Goal: Information Seeking & Learning: Learn about a topic

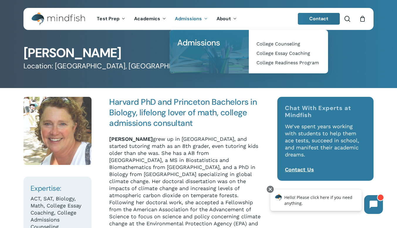
click at [186, 18] on span "Admissions" at bounding box center [188, 19] width 27 height 6
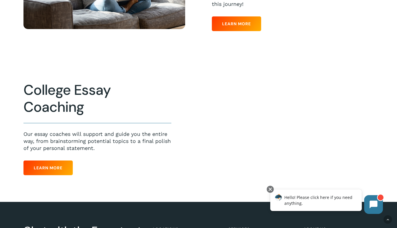
scroll to position [264, 0]
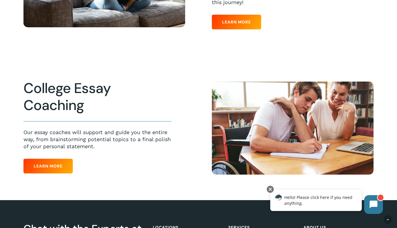
drag, startPoint x: 195, startPoint y: 77, endPoint x: 178, endPoint y: 78, distance: 17.0
click at [178, 78] on div at bounding box center [199, 128] width 394 height 144
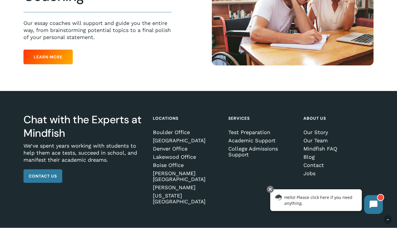
scroll to position [382, 0]
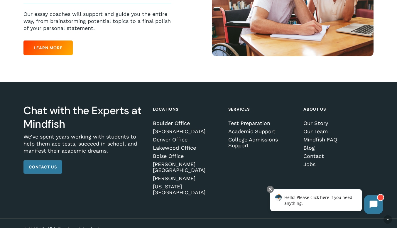
click at [312, 122] on div "About Us Our Story Our Team Mindfish FAQ Blog Contact Jobs" at bounding box center [338, 136] width 68 height 65
click at [311, 122] on div "About Us Our Story Our Team Mindfish FAQ Blog Contact Jobs" at bounding box center [338, 136] width 68 height 65
click at [311, 125] on link "Our Story" at bounding box center [338, 123] width 68 height 6
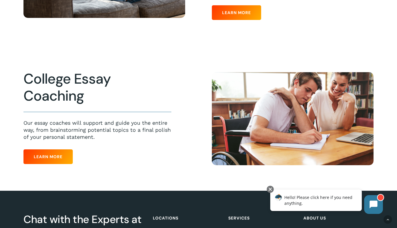
scroll to position [265, 0]
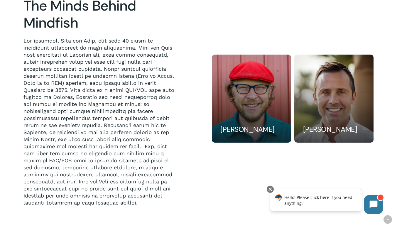
scroll to position [464, 0]
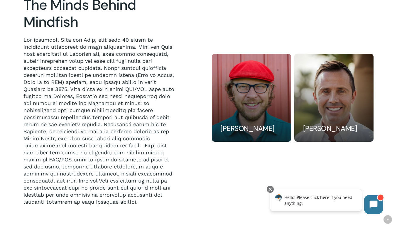
click at [194, 108] on div "Meet our Visionaries The Minds Behind Mindfish" at bounding box center [104, 97] width 188 height 215
click at [195, 111] on div "Meet our Visionaries The Minds Behind Mindfish" at bounding box center [104, 97] width 188 height 215
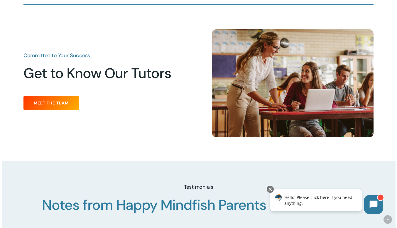
scroll to position [696, 0]
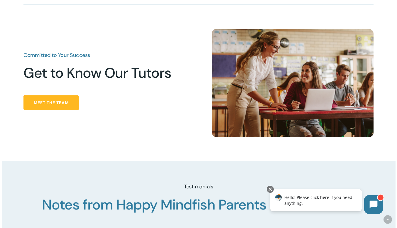
click at [70, 110] on link "Meet the Team" at bounding box center [50, 102] width 55 height 15
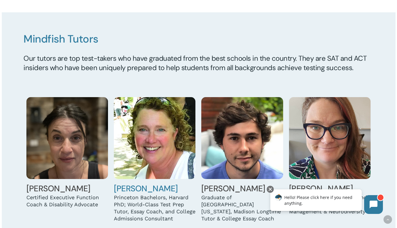
scroll to position [422, 0]
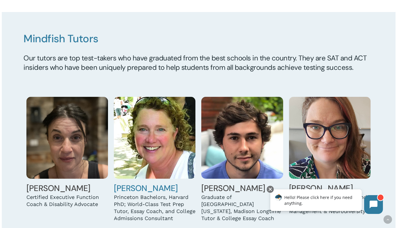
click at [176, 136] on img at bounding box center [155, 138] width 82 height 82
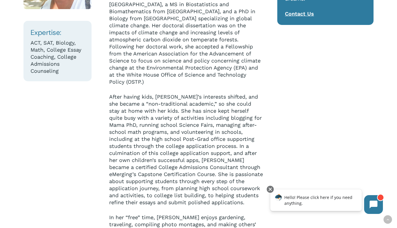
scroll to position [158, 0]
